Goal: Browse casually

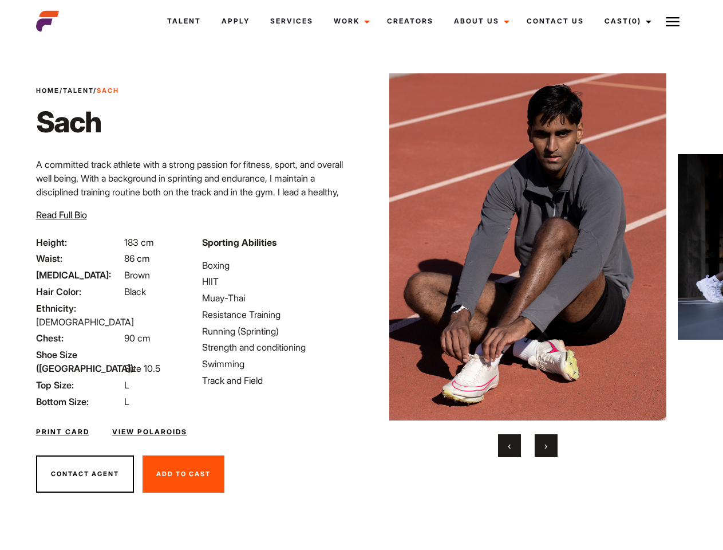
click at [625, 21] on link "Cast (0)" at bounding box center [626, 21] width 64 height 31
click at [673, 21] on img at bounding box center [673, 22] width 14 height 14
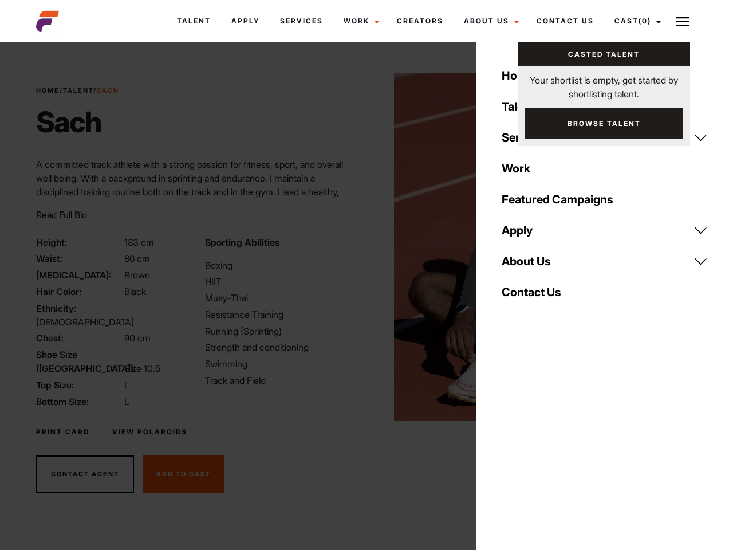
click at [527, 265] on img at bounding box center [533, 246] width 278 height 347
click at [361, 247] on div "Sporting Abilities Boxing HIIT Muay-Thai Resistance Training Running (Sprinting…" at bounding box center [282, 321] width 168 height 173
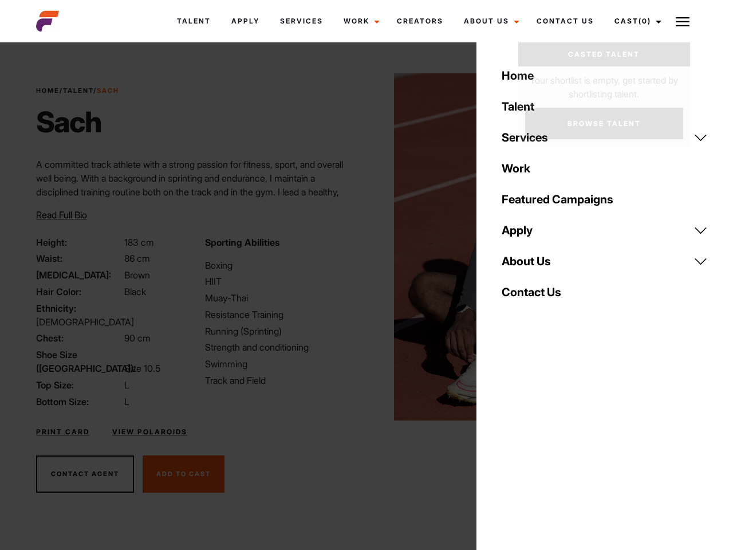
click at [510, 446] on button "‹" at bounding box center [516, 445] width 23 height 23
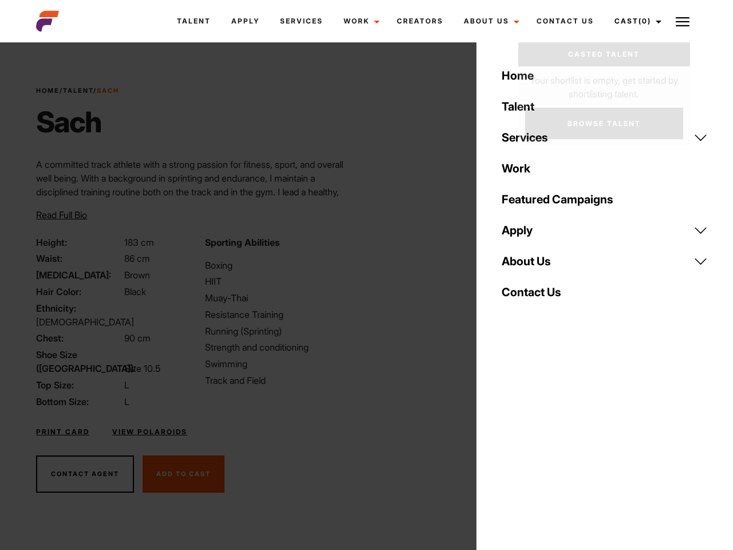
click at [546, 446] on button "›" at bounding box center [553, 445] width 23 height 23
